Goal: Task Accomplishment & Management: Manage account settings

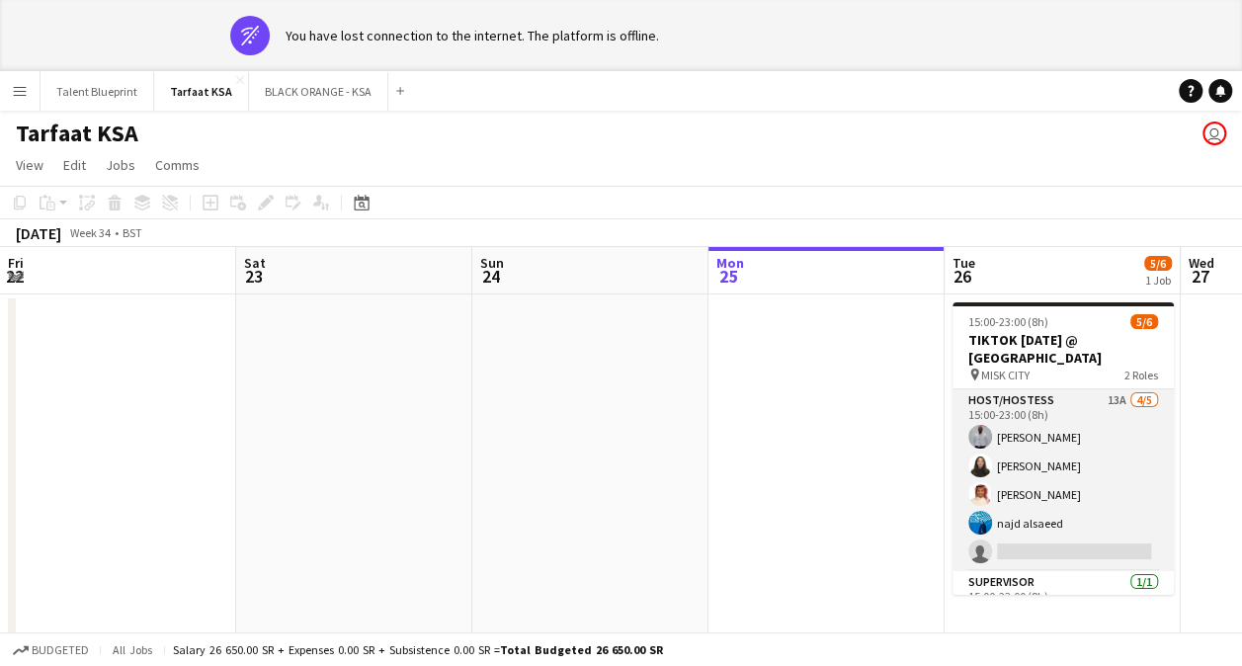
scroll to position [0, 680]
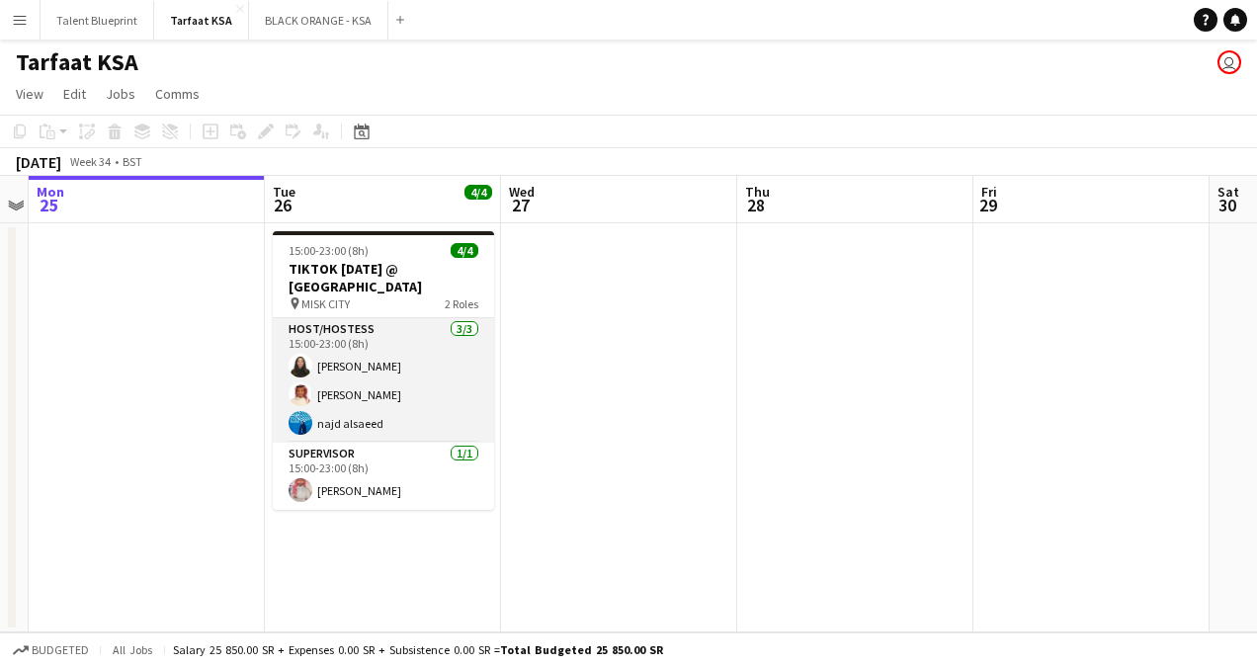
click at [354, 363] on app-card-role "Host/Hostess [DATE] 15:00-23:00 (8h) [PERSON_NAME] najd alsaeed" at bounding box center [383, 380] width 221 height 124
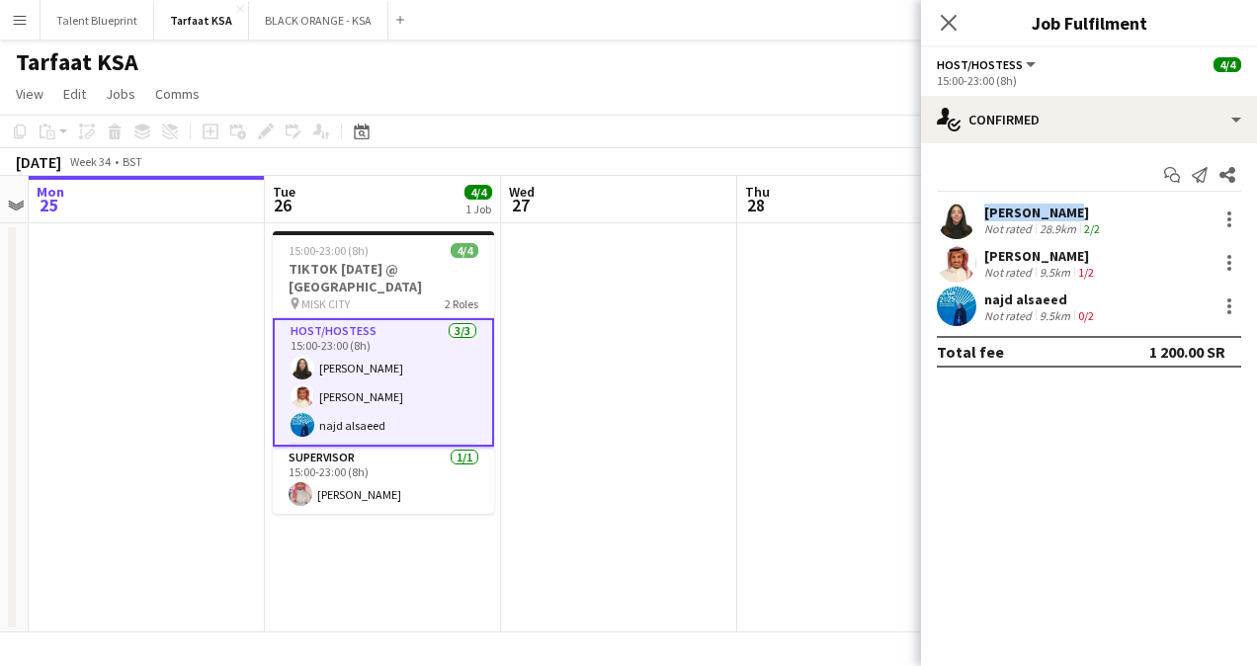
drag, startPoint x: 1057, startPoint y: 209, endPoint x: 980, endPoint y: 213, distance: 77.2
click at [980, 213] on div "[PERSON_NAME] Not rated 28.9km 2/2" at bounding box center [1089, 220] width 336 height 40
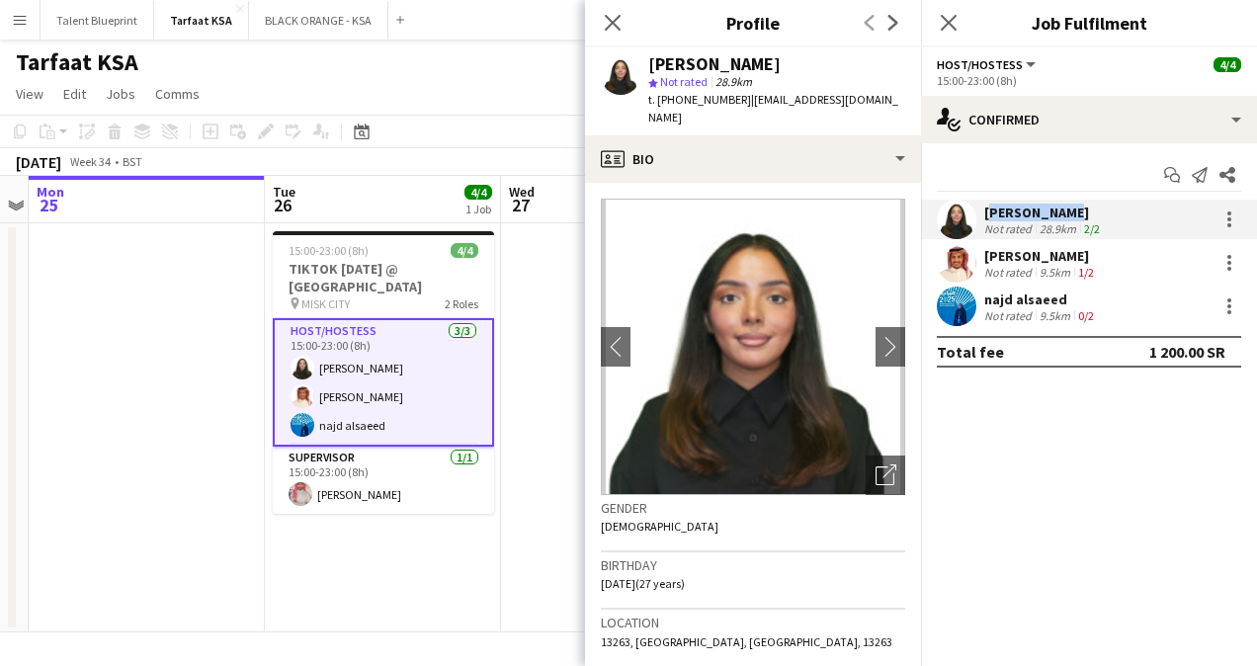
copy div "[PERSON_NAME]"
click at [429, 483] on app-card-role "Supervisor [DATE] 15:00-23:00 (8h) [PERSON_NAME]" at bounding box center [383, 480] width 221 height 67
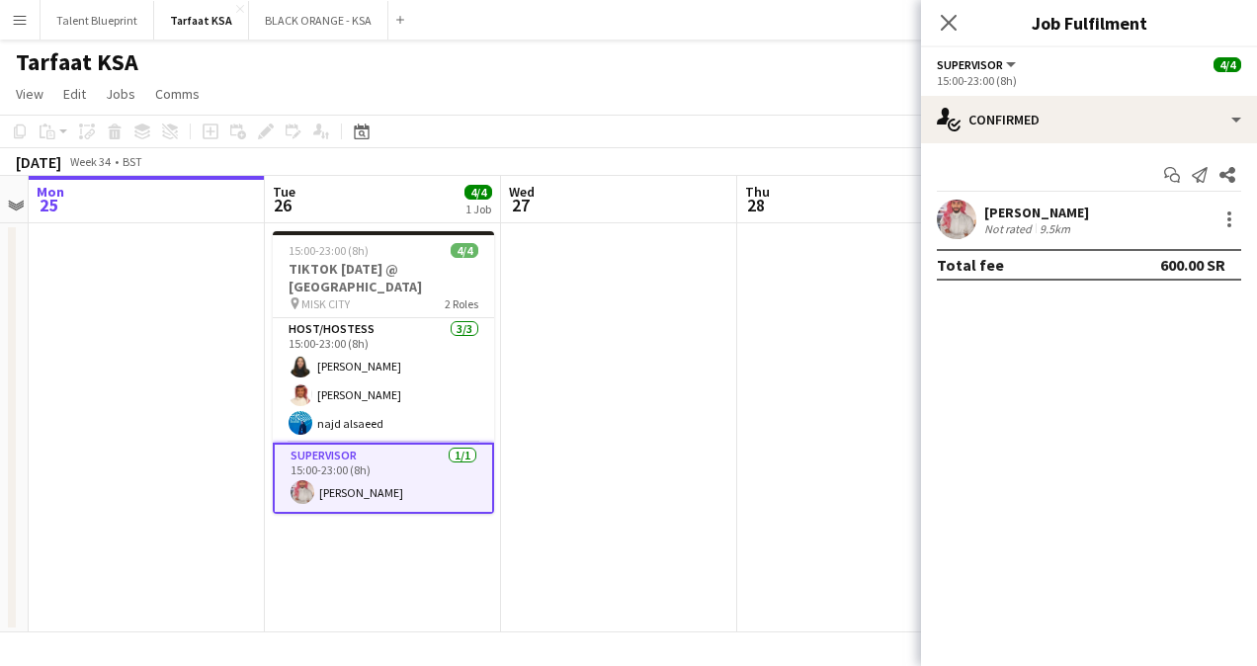
drag, startPoint x: 1094, startPoint y: 205, endPoint x: 984, endPoint y: 216, distance: 110.2
click at [984, 216] on div "[PERSON_NAME] Not rated 9.5km" at bounding box center [1089, 220] width 336 height 40
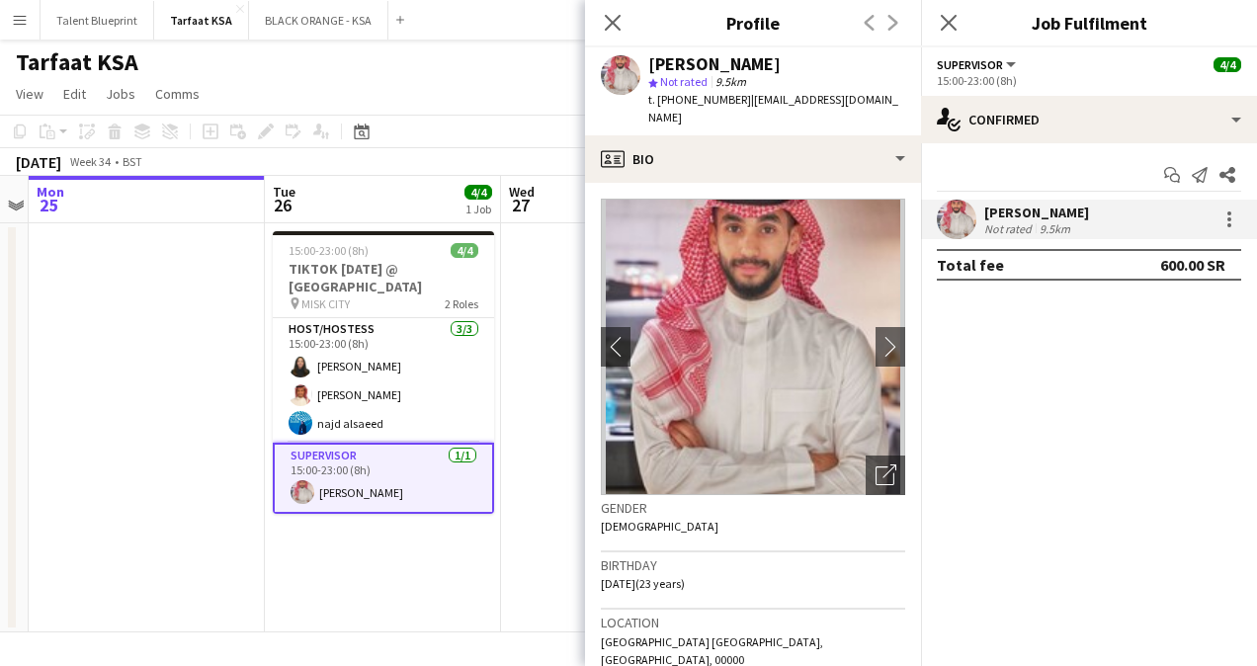
copy div "[PERSON_NAME]"
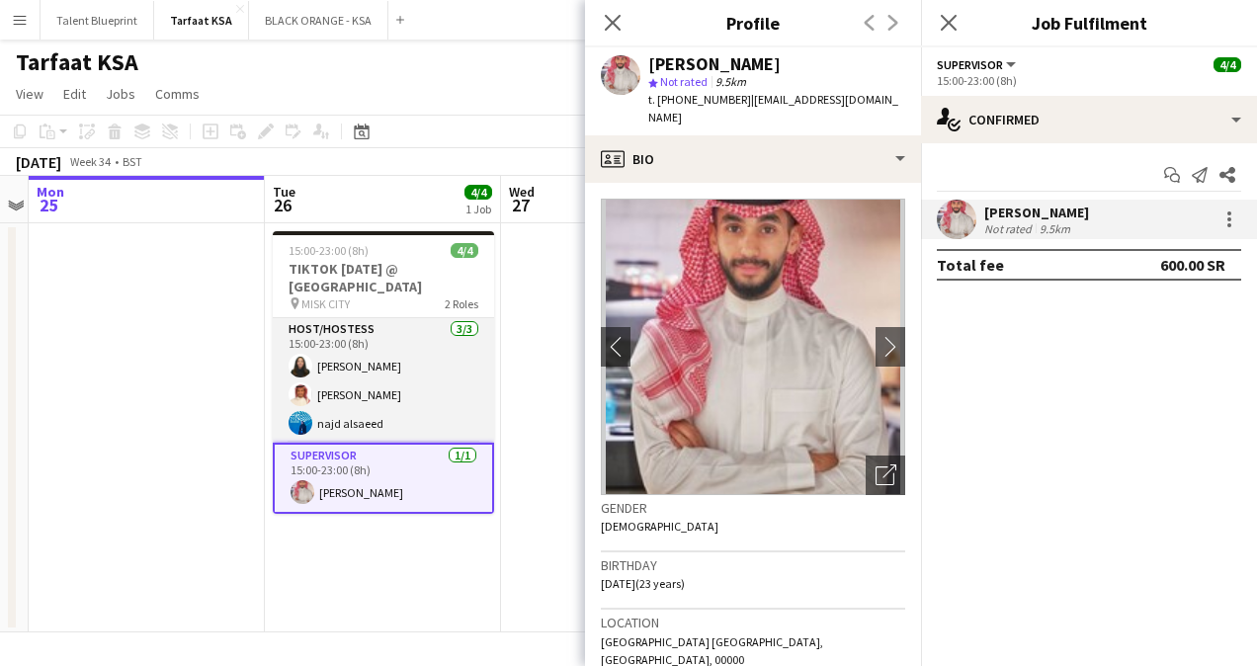
click at [328, 366] on app-card-role "Host/Hostess [DATE] 15:00-23:00 (8h) [PERSON_NAME] najd alsaeed" at bounding box center [383, 380] width 221 height 124
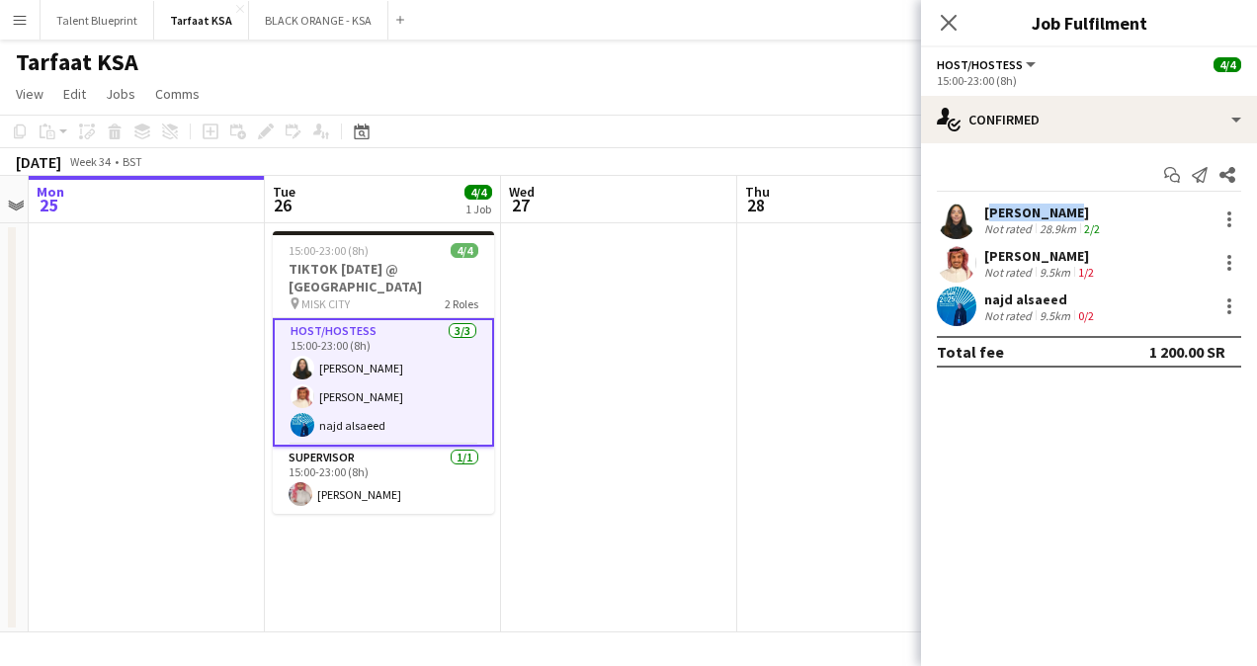
drag, startPoint x: 981, startPoint y: 205, endPoint x: 1057, endPoint y: 217, distance: 77.0
click at [1057, 217] on div "[PERSON_NAME] Not rated 28.9km 2/2" at bounding box center [1089, 220] width 336 height 40
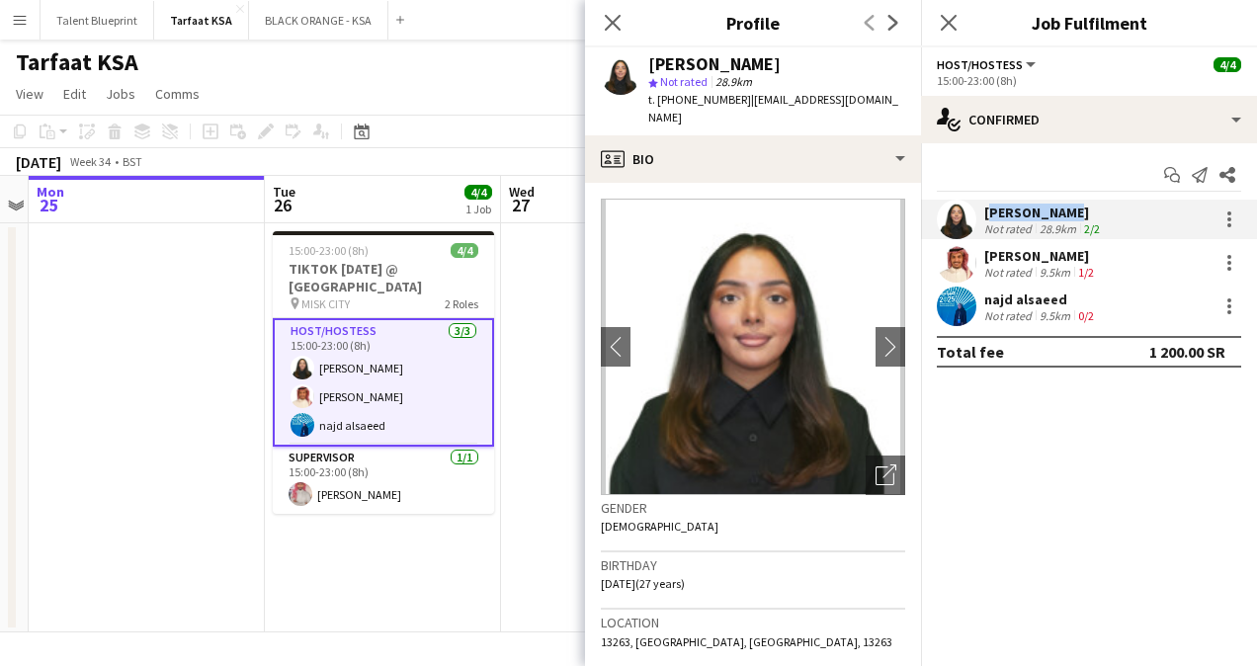
copy div "[PERSON_NAME]"
drag, startPoint x: 986, startPoint y: 255, endPoint x: 1095, endPoint y: 257, distance: 108.7
click at [1095, 257] on div "[PERSON_NAME]" at bounding box center [1041, 256] width 114 height 18
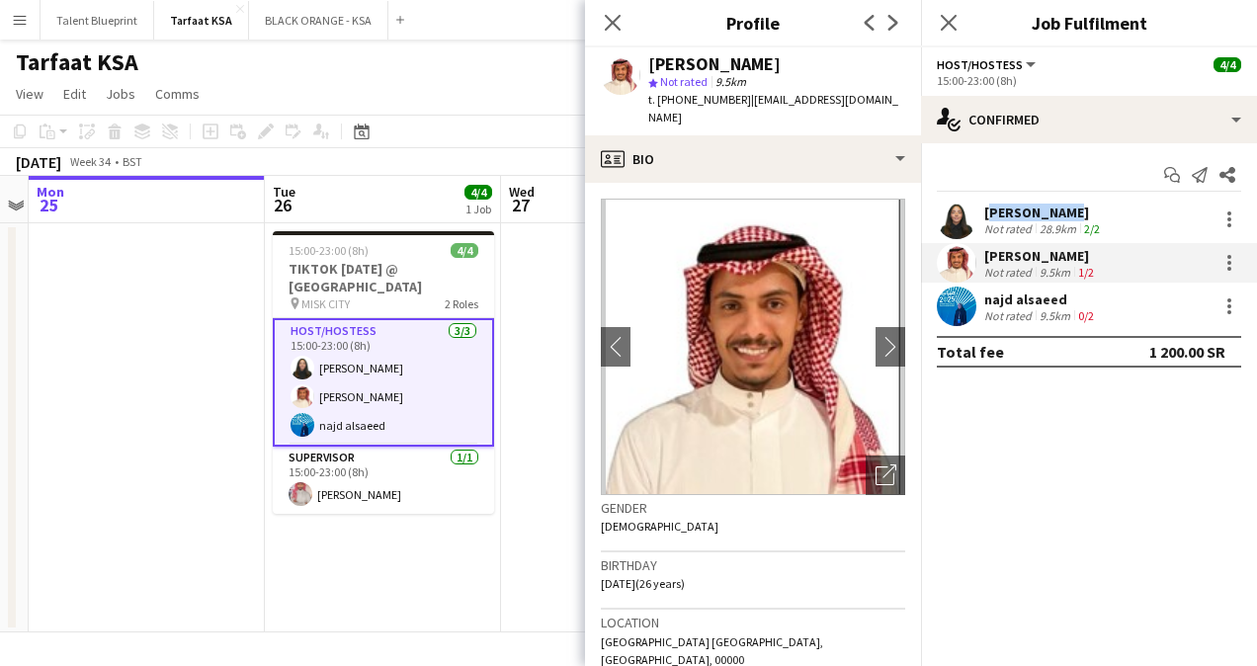
copy div "[PERSON_NAME]"
drag, startPoint x: 987, startPoint y: 297, endPoint x: 1073, endPoint y: 301, distance: 86.0
click at [1073, 301] on div "najd alsaeed" at bounding box center [1041, 299] width 114 height 18
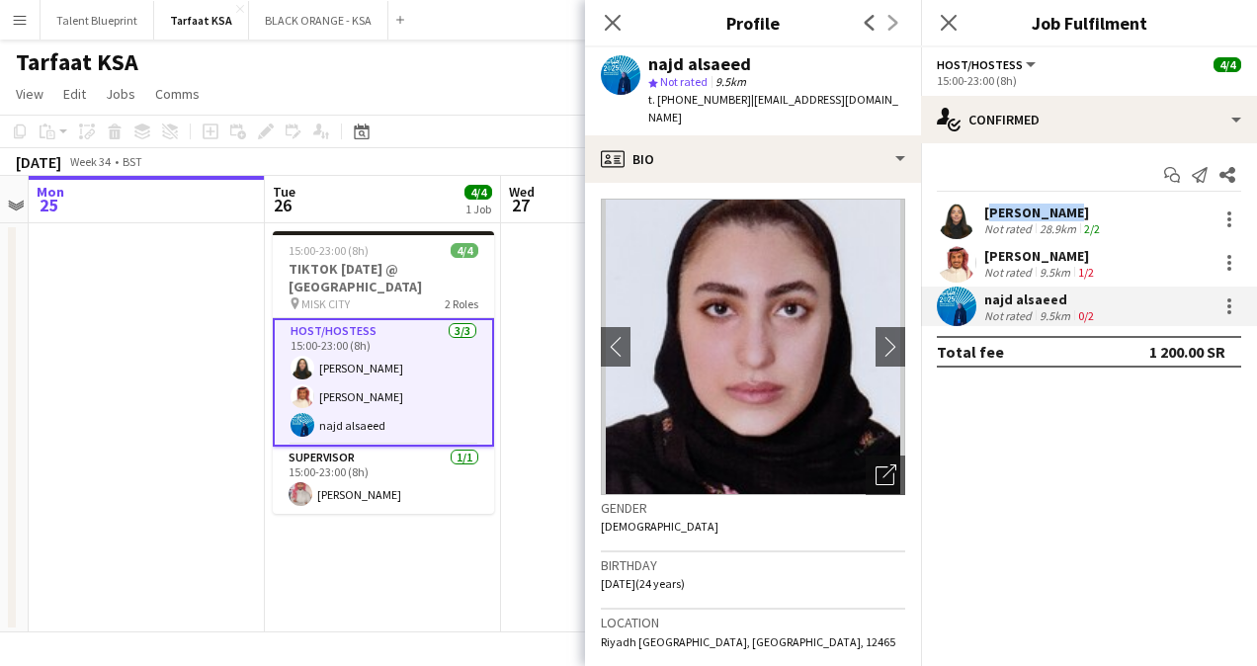
copy div "najd alsaeed"
click at [1045, 219] on div "[PERSON_NAME]" at bounding box center [1044, 213] width 120 height 18
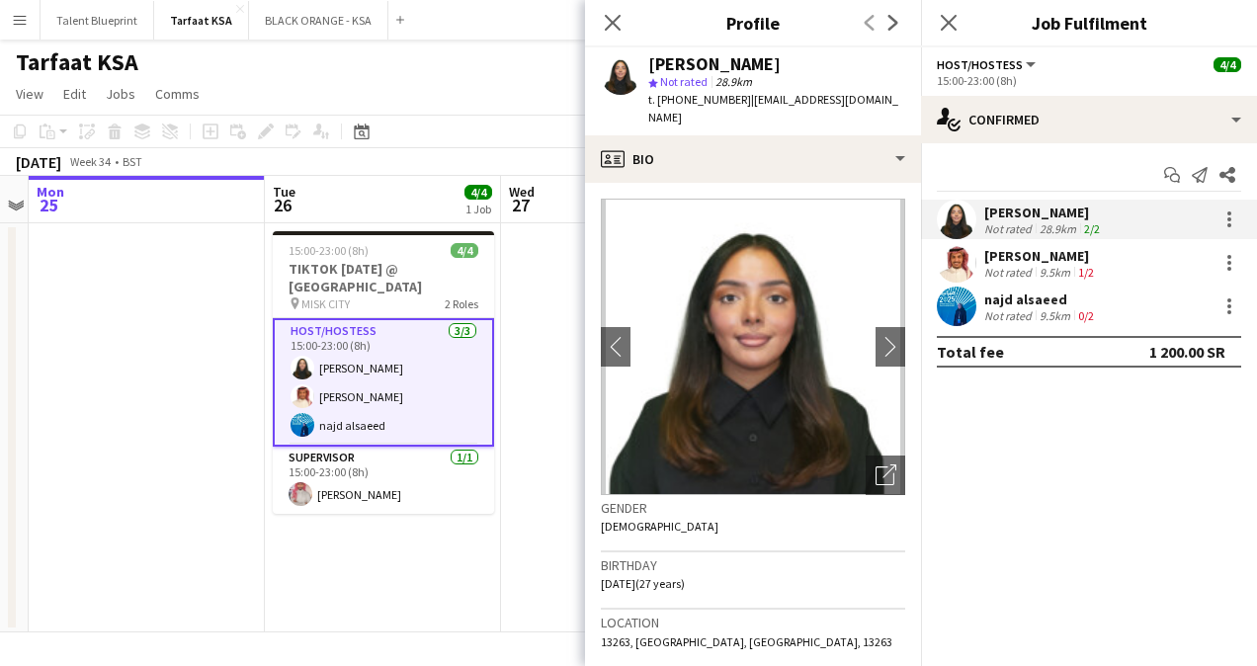
click at [952, 262] on app-user-avatar at bounding box center [957, 263] width 40 height 40
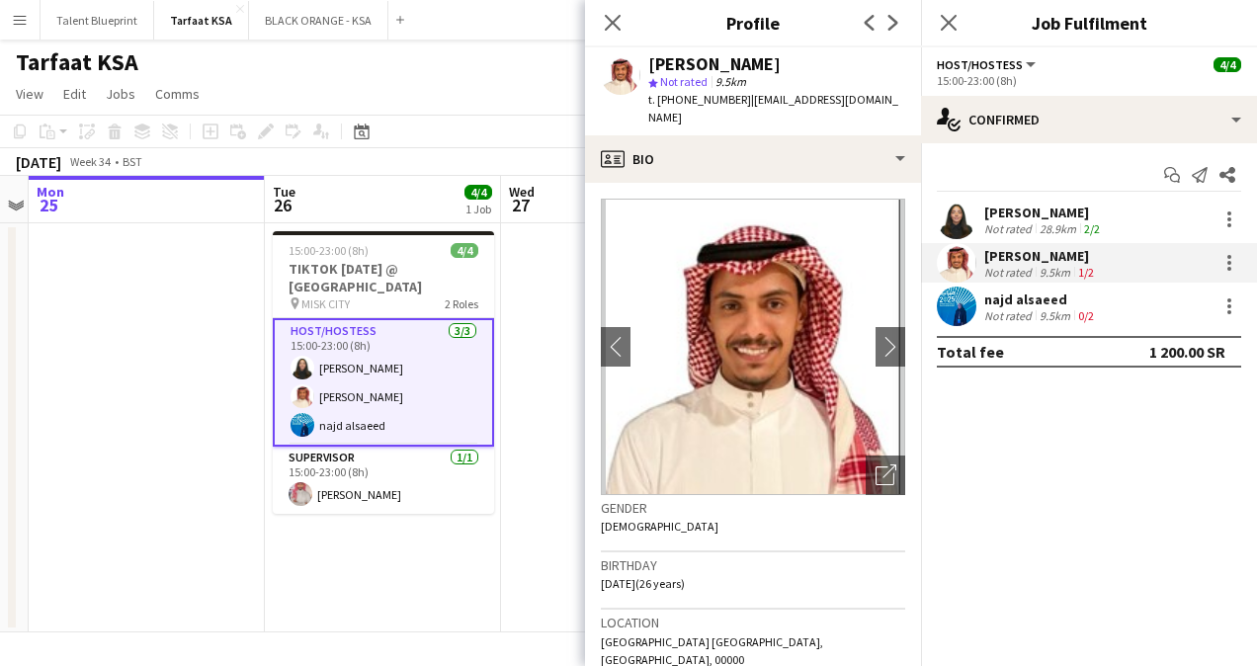
click at [967, 304] on app-user-avatar at bounding box center [957, 306] width 40 height 40
